Goal: Find specific page/section: Find specific page/section

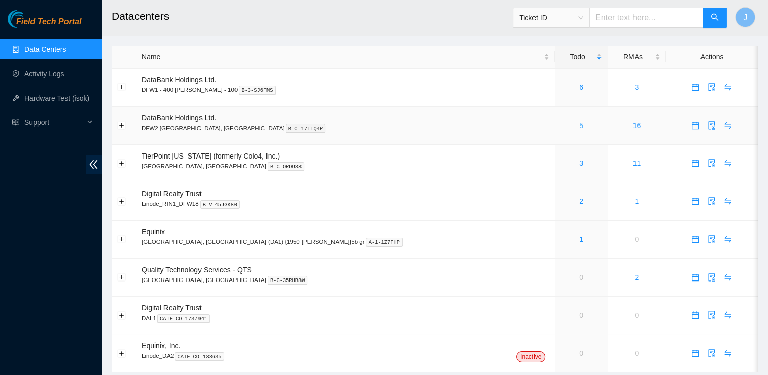
click at [579, 126] on link "5" at bounding box center [581, 125] width 4 height 8
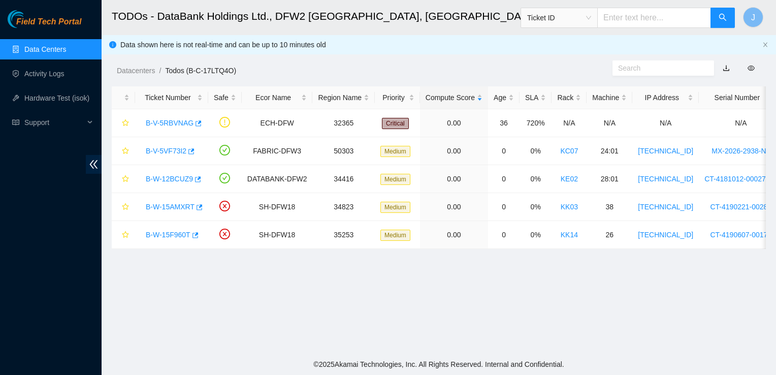
click at [53, 48] on link "Data Centers" at bounding box center [45, 49] width 42 height 8
